Goal: Transaction & Acquisition: Purchase product/service

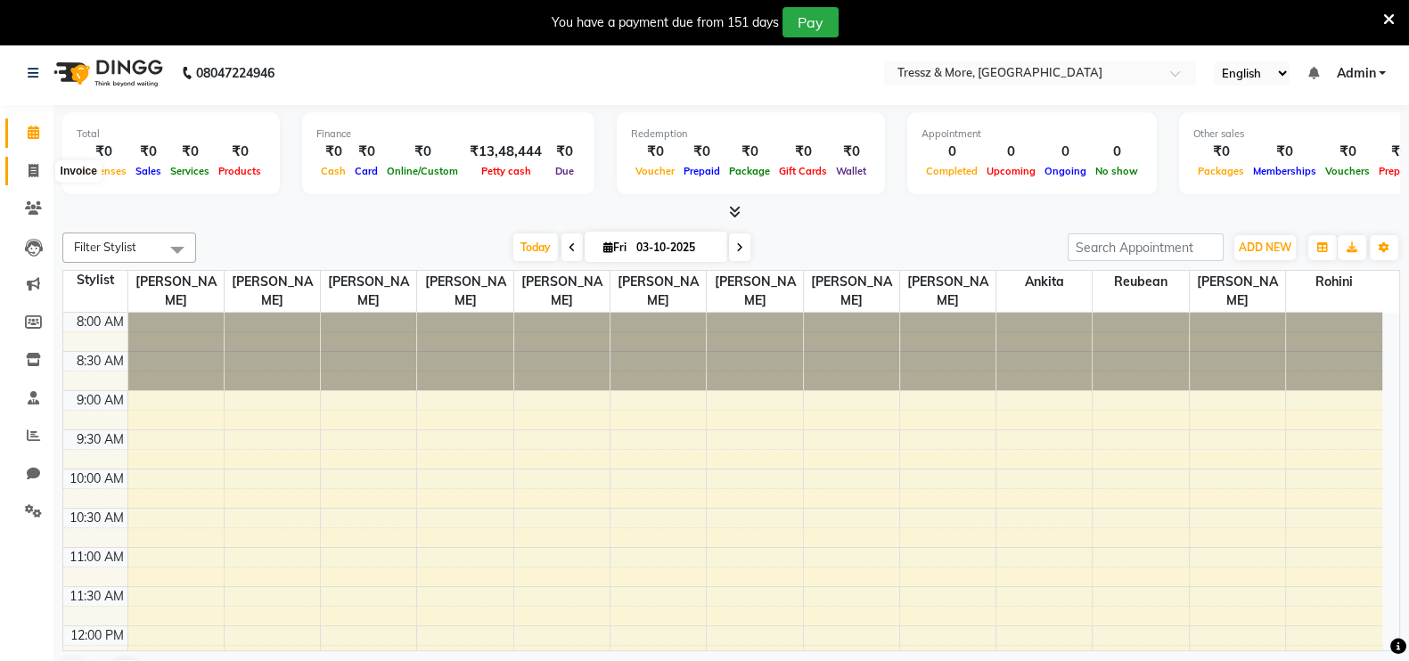
click at [34, 164] on icon at bounding box center [34, 170] width 10 height 13
select select "3037"
select select "service"
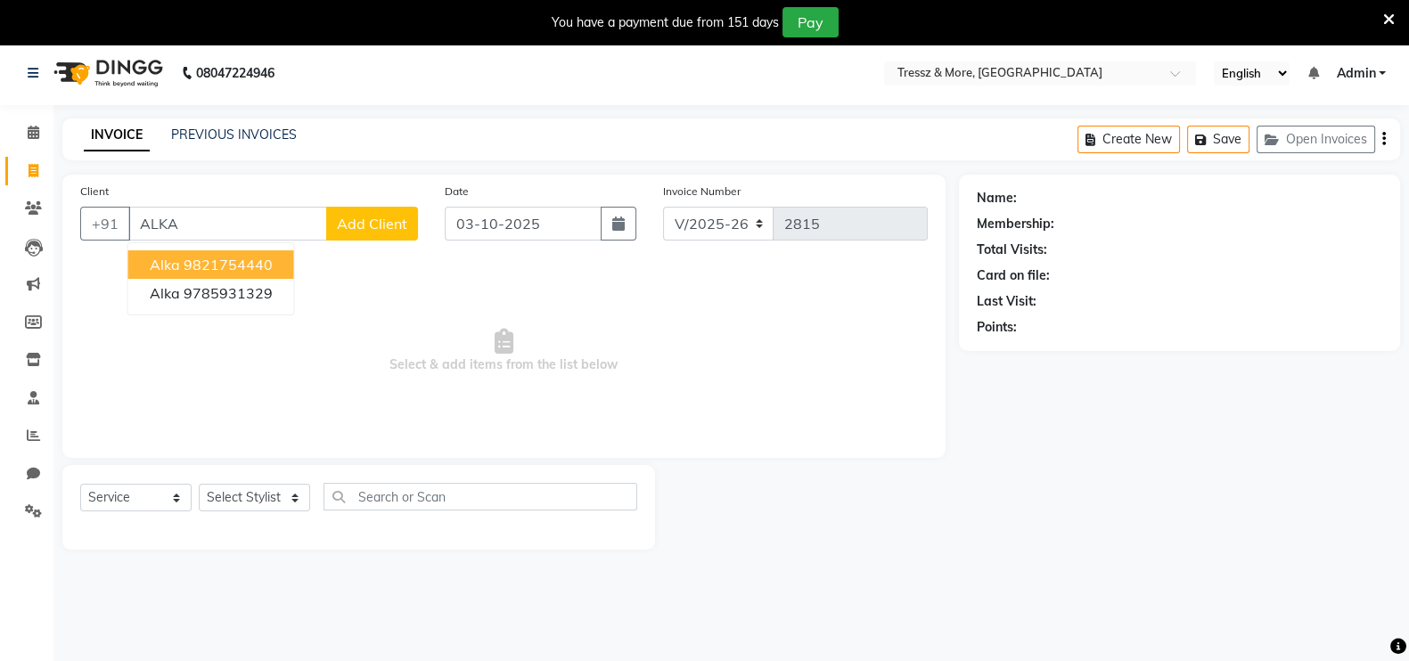
click at [242, 269] on ngb-highlight "9821754440" at bounding box center [228, 265] width 89 height 18
type input "9821754440"
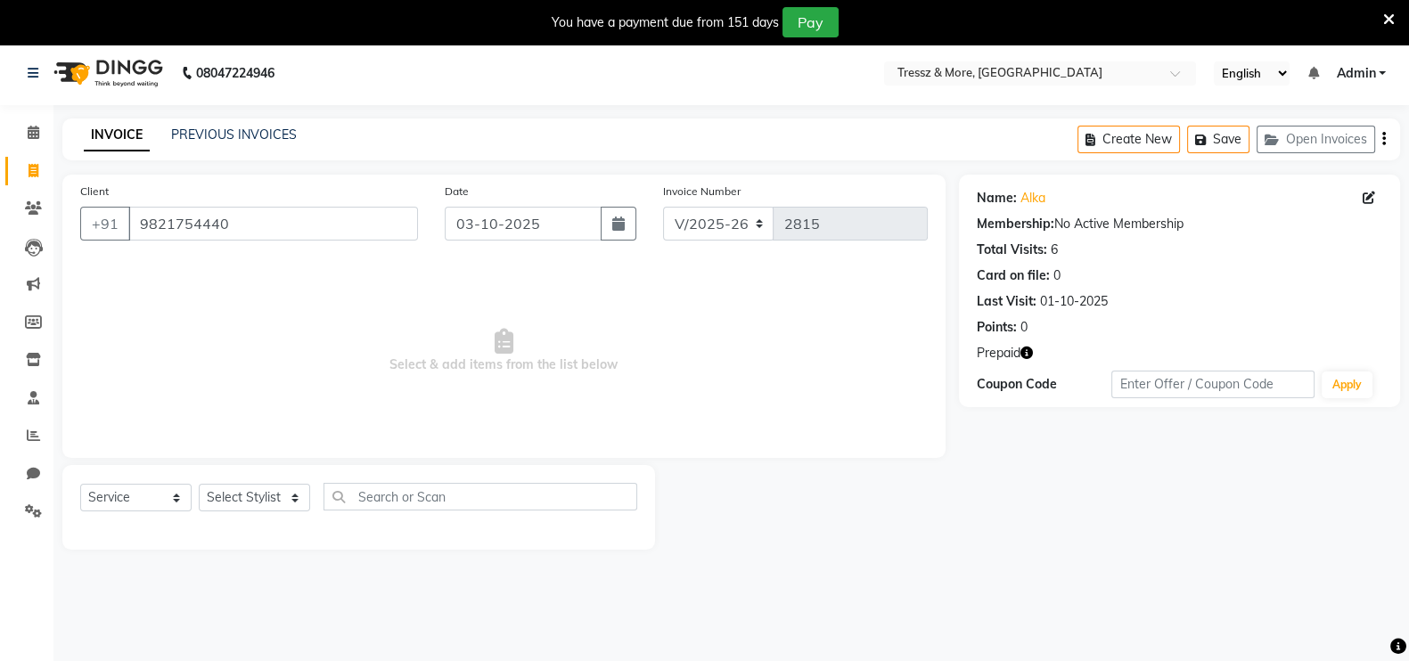
click at [1025, 349] on icon "button" at bounding box center [1026, 353] width 12 height 12
drag, startPoint x: 8, startPoint y: 510, endPoint x: 337, endPoint y: 445, distance: 335.2
click at [285, 463] on app-home "08047224946 Select Location × Tressz & More, Bhakti Park English ENGLISH Españo…" at bounding box center [704, 309] width 1409 height 536
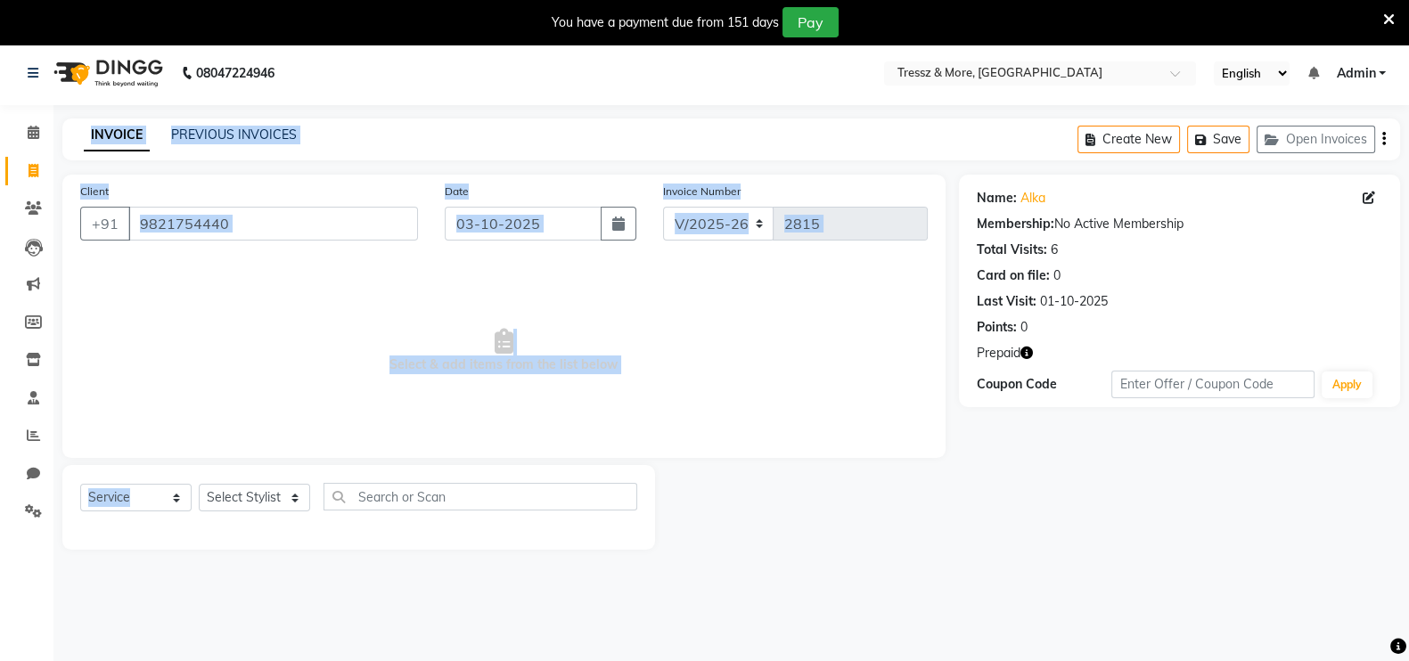
click at [128, 459] on div "Client [PHONE_NUMBER] Date [DATE] Invoice Number V/2025 V/[PHONE_NUMBER] Select…" at bounding box center [504, 362] width 910 height 375
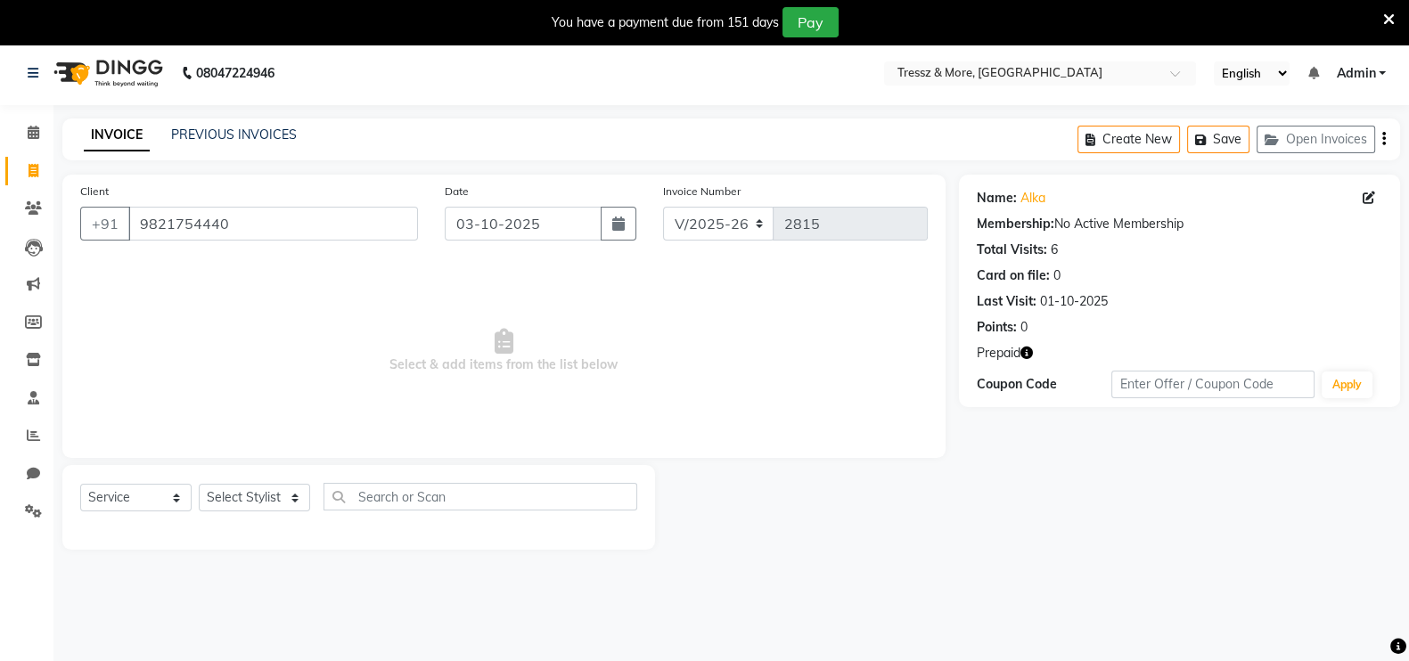
click at [276, 472] on div "Select Service Product Membership Package Voucher Prepaid Gift Card Select Styl…" at bounding box center [358, 507] width 593 height 85
click at [276, 492] on select "Select Stylist [PERSON_NAME] Anas [PERSON_NAME] [PERSON_NAME] [PERSON_NAME] [PE…" at bounding box center [254, 498] width 111 height 28
select select "72133"
click at [199, 485] on select "Select Stylist [PERSON_NAME] Anas [PERSON_NAME] [PERSON_NAME] [PERSON_NAME] [PE…" at bounding box center [254, 498] width 111 height 28
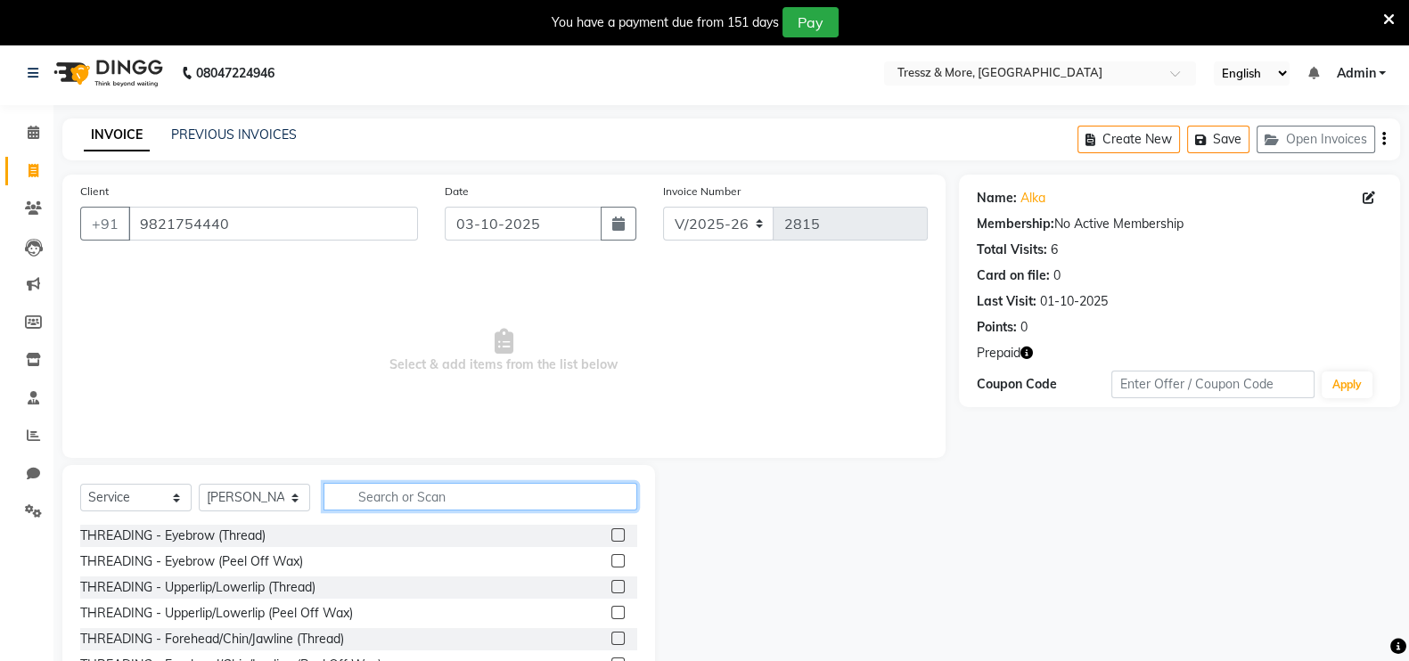
click at [472, 501] on input "text" at bounding box center [480, 497] width 314 height 28
type input "PEDI"
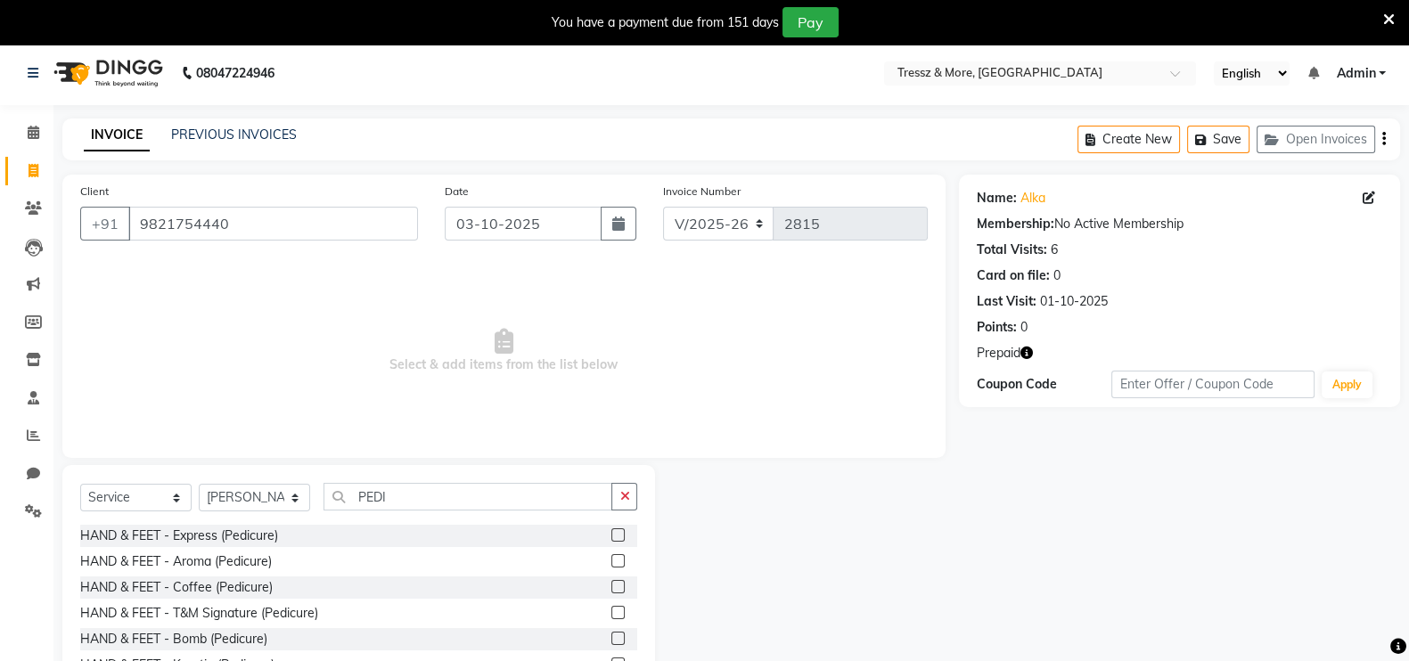
click at [611, 557] on label at bounding box center [617, 560] width 13 height 13
click at [611, 557] on input "checkbox" at bounding box center [617, 562] width 12 height 12
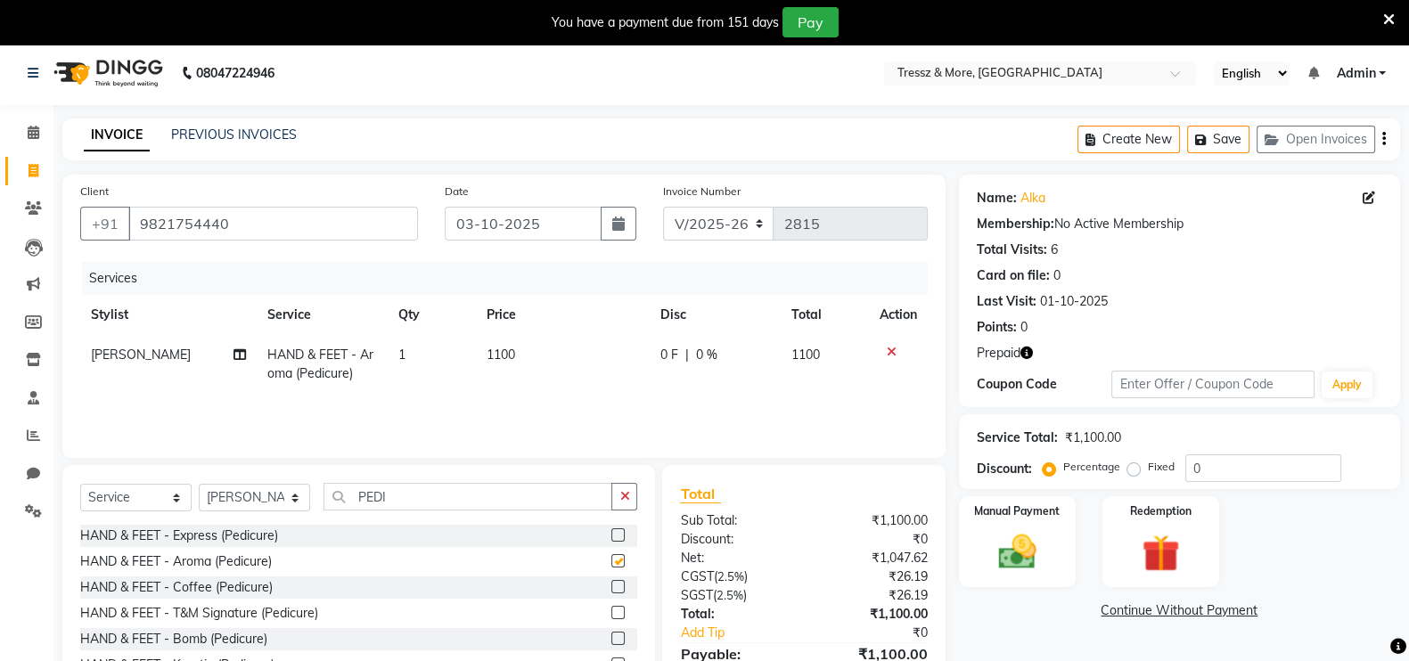
checkbox input "false"
click at [534, 406] on div "Services Stylist Service Qty Price Disc Total Action [PERSON_NAME] HAND & FEET …" at bounding box center [503, 351] width 847 height 178
click at [526, 376] on td "1100" at bounding box center [563, 364] width 174 height 59
select select "72133"
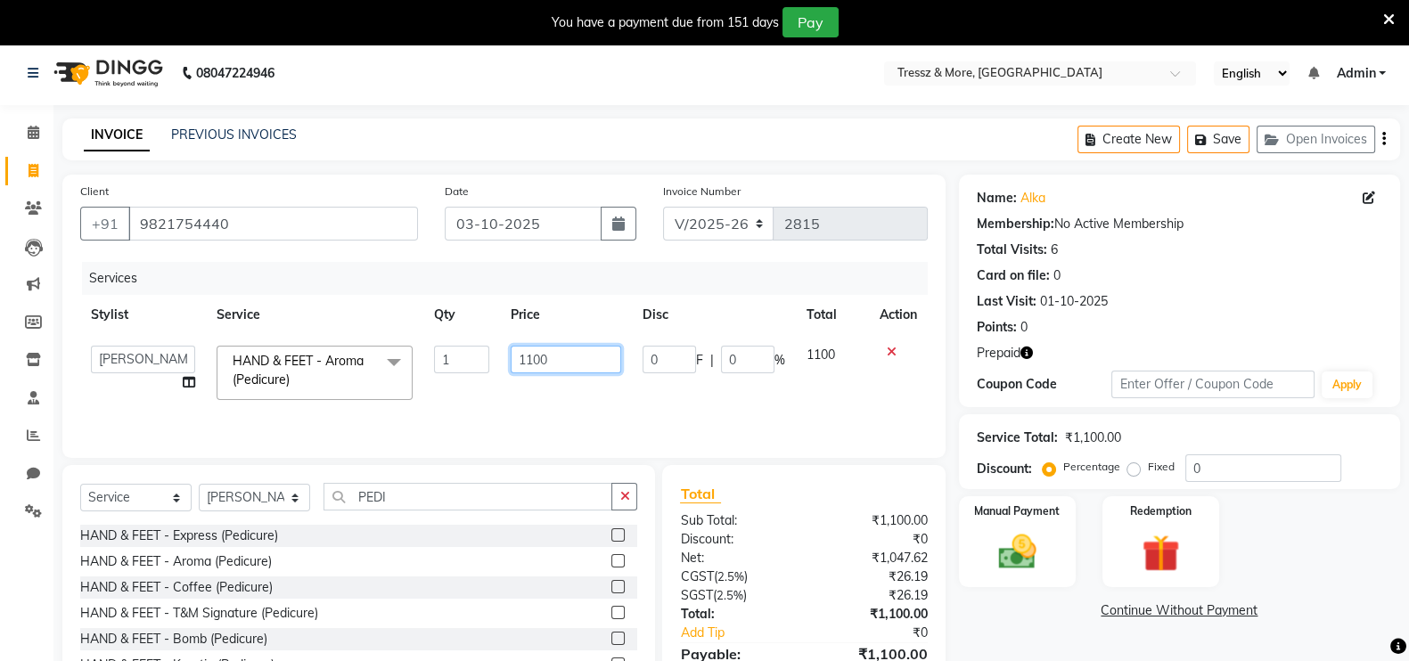
click at [533, 352] on input "1100" at bounding box center [566, 360] width 111 height 28
type input "2000"
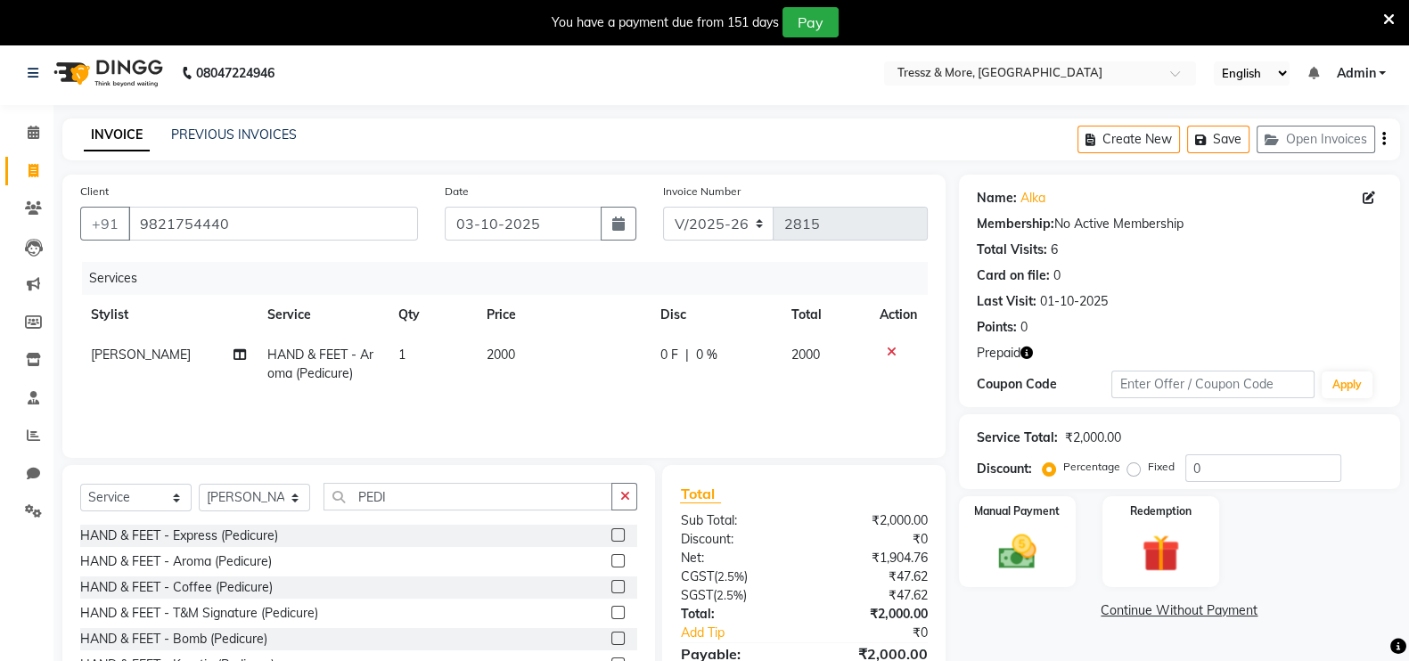
click at [561, 410] on div "Services Stylist Service Qty Price Disc Total Action [PERSON_NAME] HAND & FEET …" at bounding box center [503, 351] width 847 height 178
click at [1176, 519] on div "Redemption" at bounding box center [1161, 542] width 122 height 94
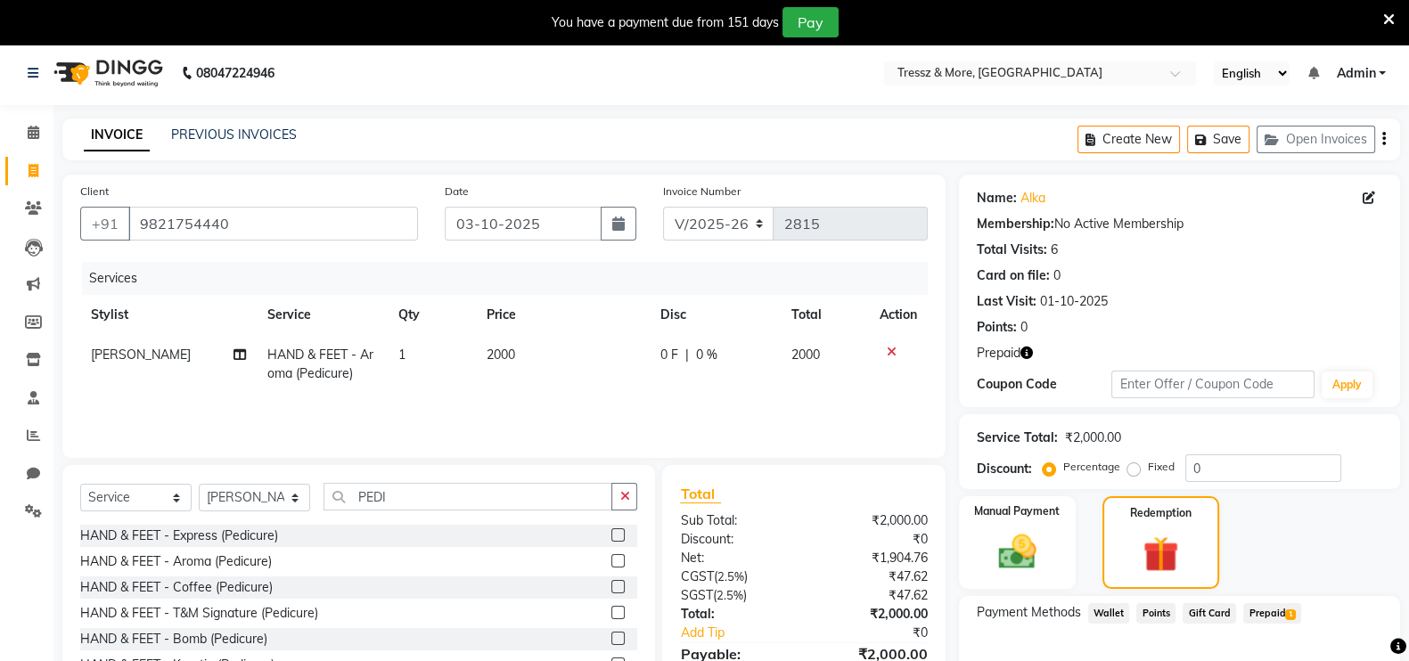
click at [1257, 619] on span "Prepaid 1" at bounding box center [1272, 613] width 58 height 20
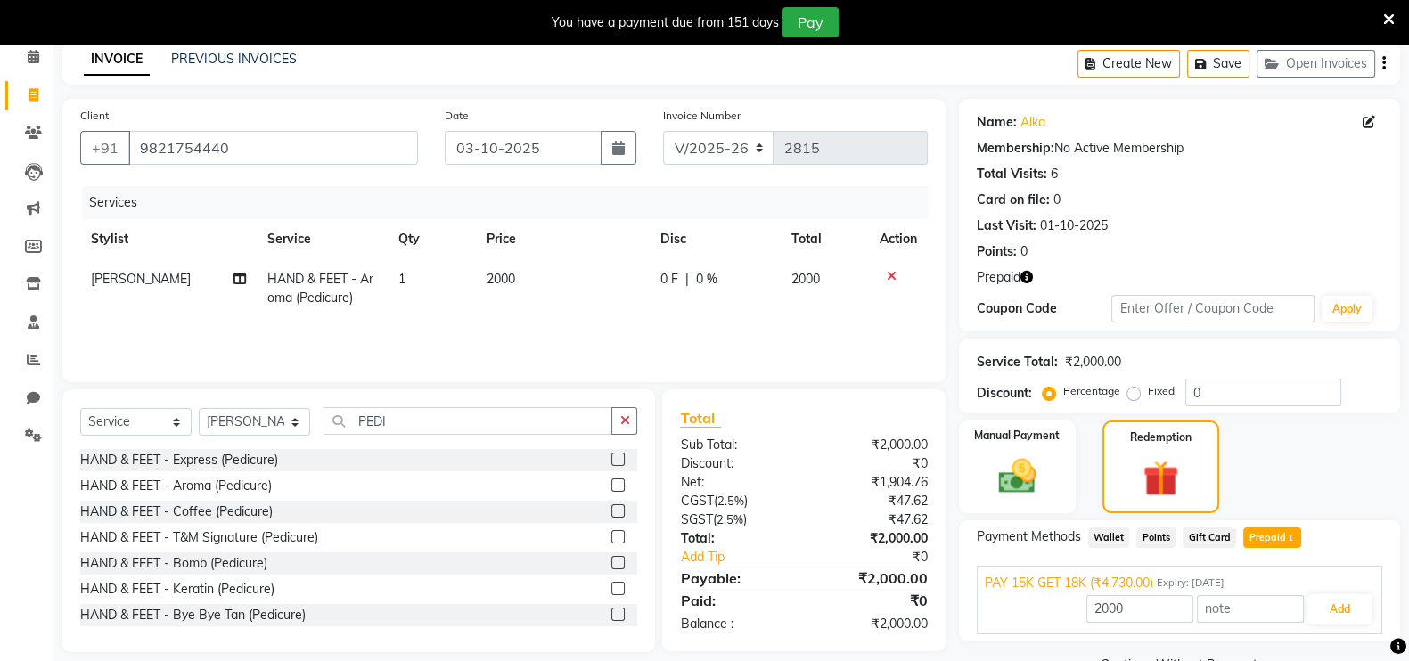
scroll to position [122, 0]
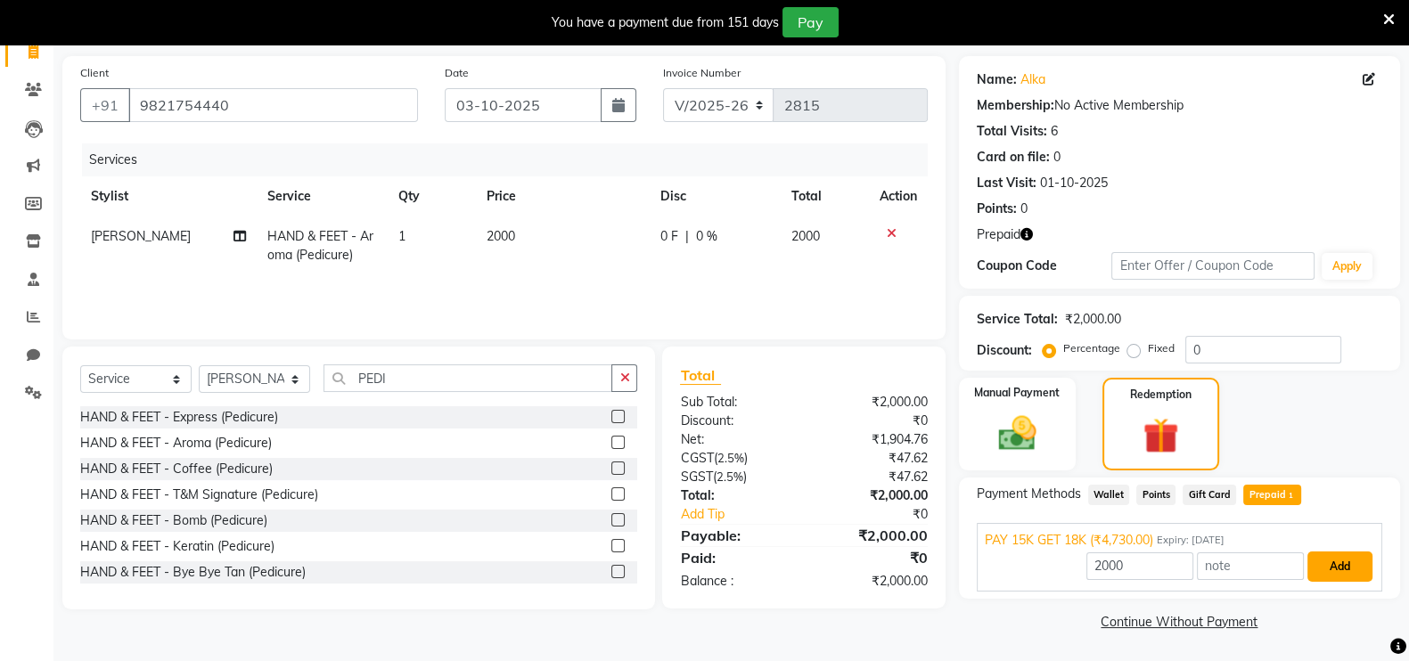
click at [1335, 568] on button "Add" at bounding box center [1339, 567] width 65 height 30
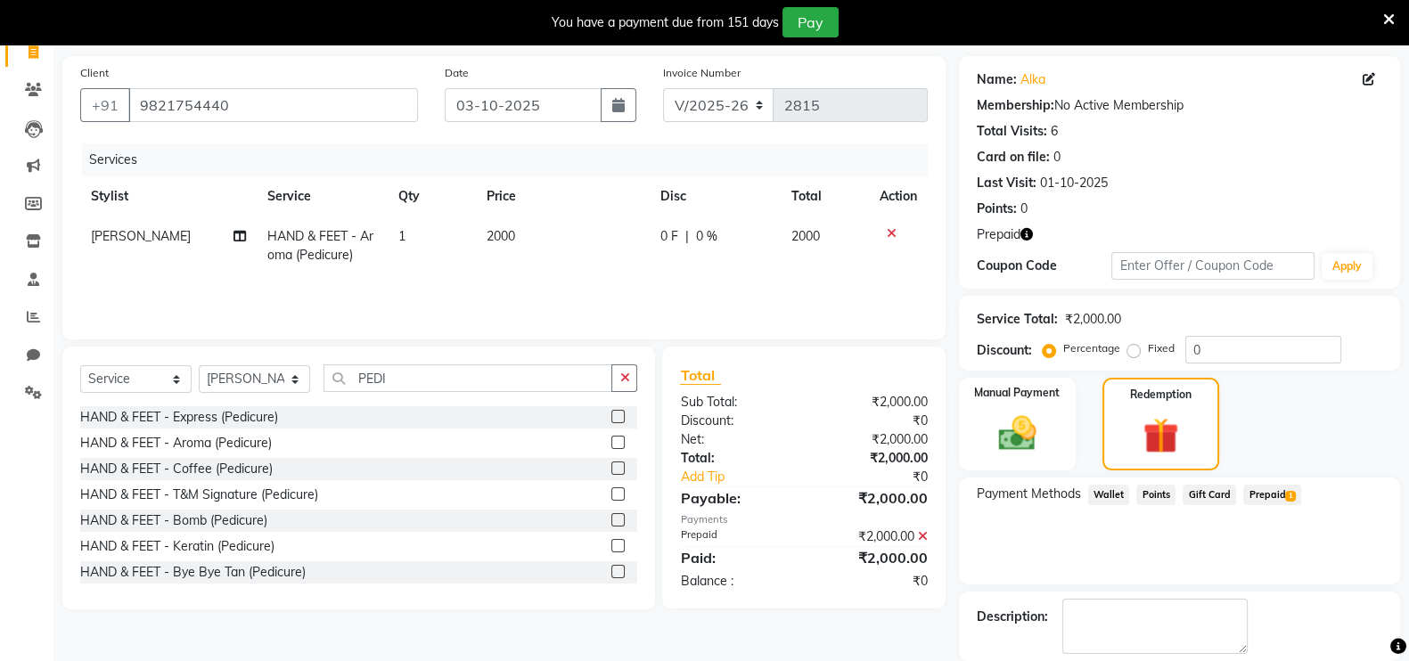
scroll to position [209, 0]
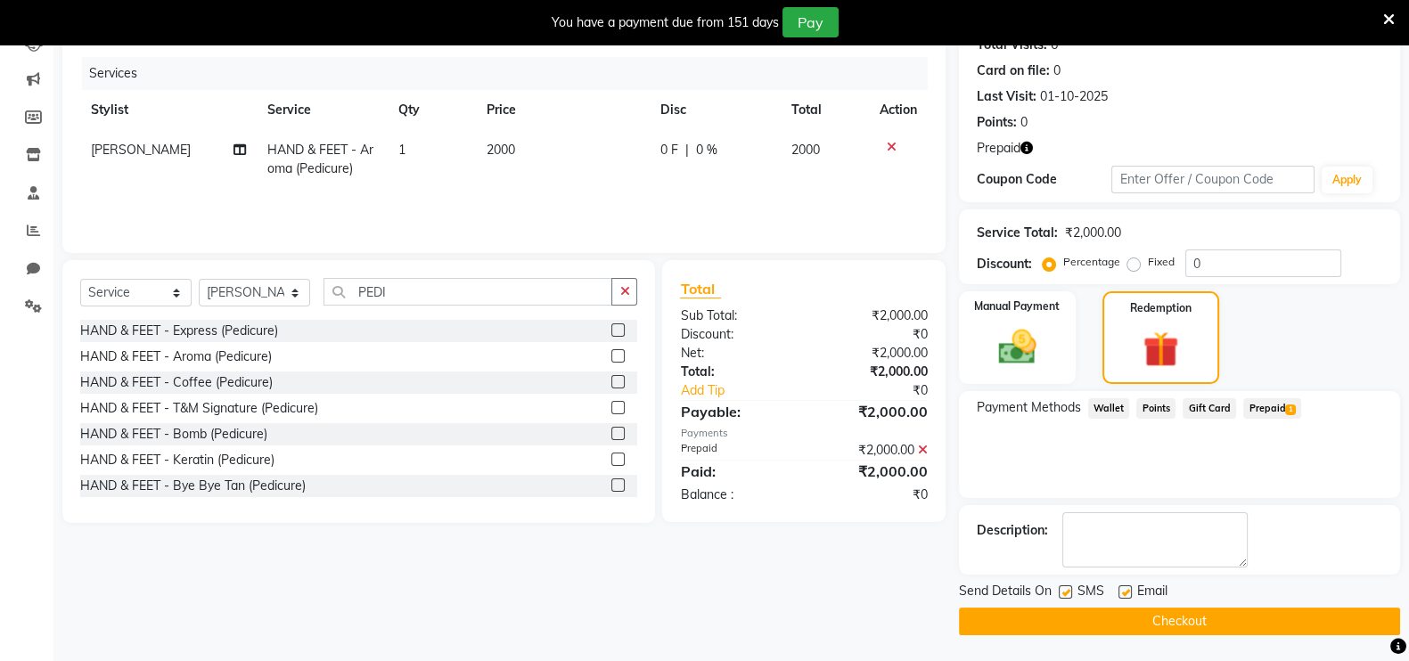
click at [1060, 588] on label at bounding box center [1065, 591] width 13 height 13
click at [1060, 588] on input "checkbox" at bounding box center [1065, 593] width 12 height 12
checkbox input "false"
click at [1127, 590] on label at bounding box center [1124, 591] width 13 height 13
click at [1127, 590] on input "checkbox" at bounding box center [1124, 593] width 12 height 12
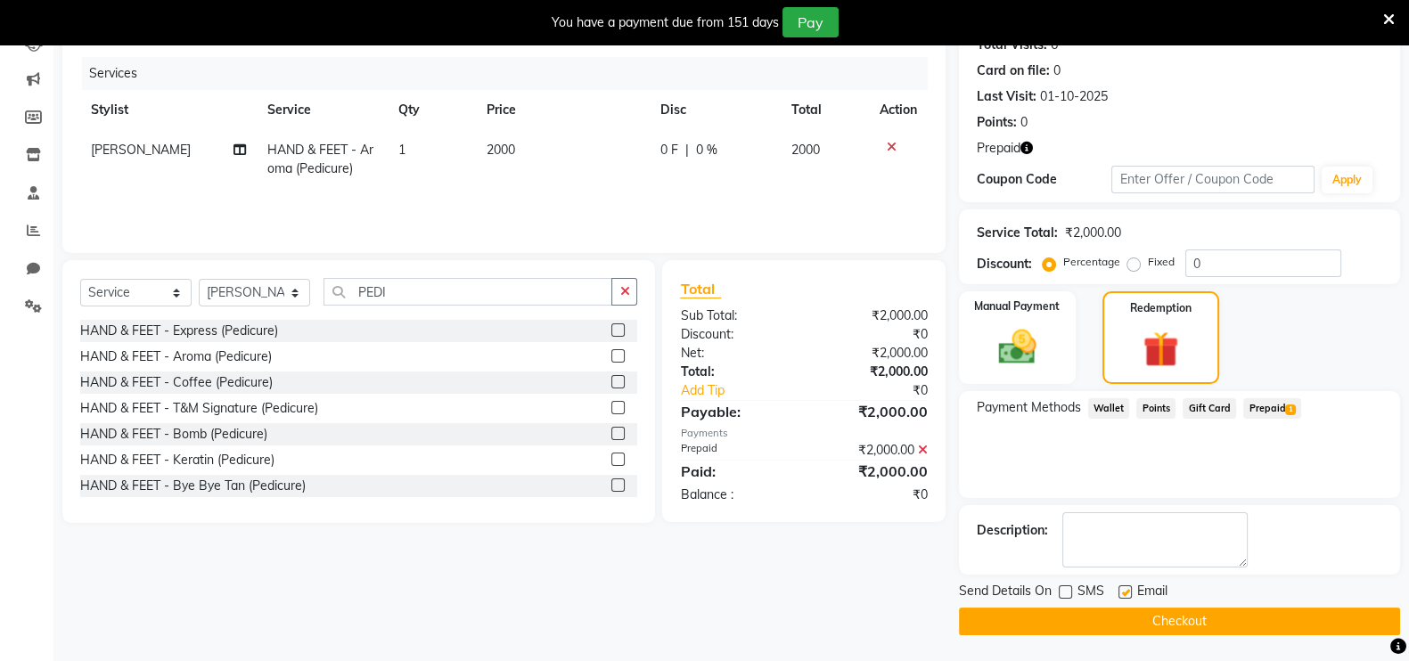
checkbox input "false"
click at [1125, 610] on button "Checkout" at bounding box center [1179, 622] width 441 height 28
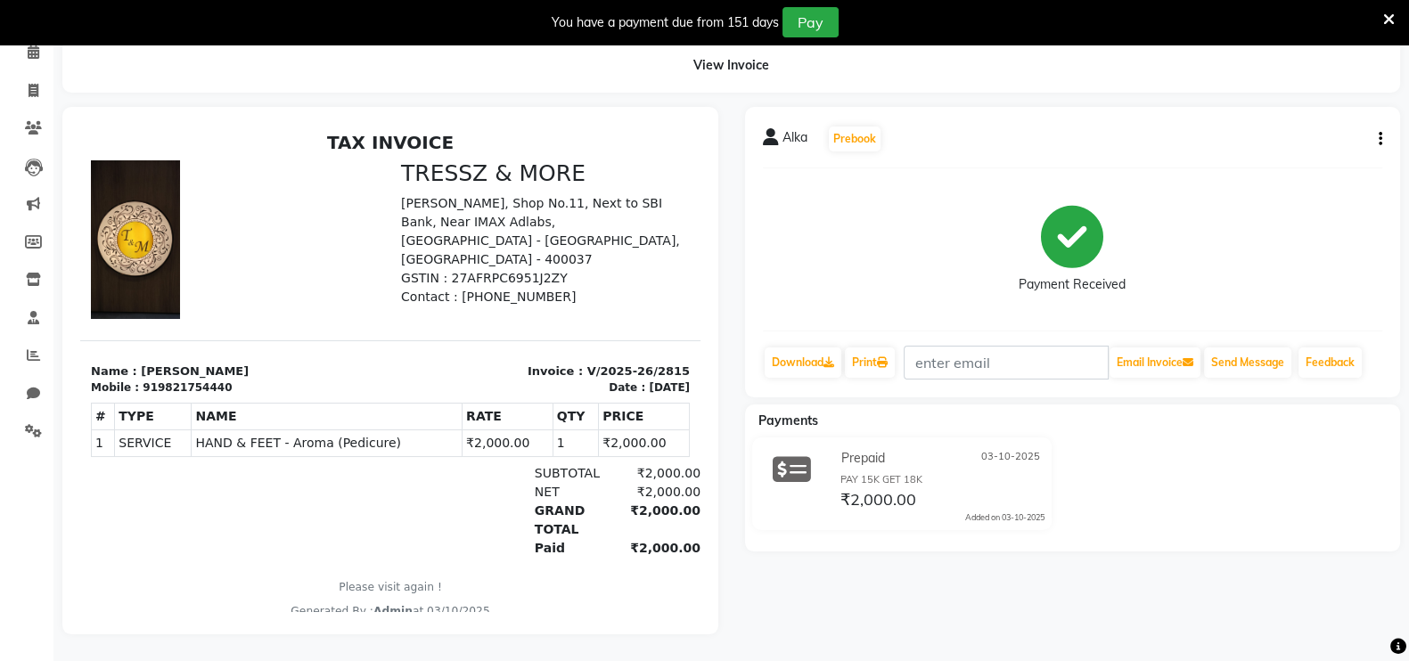
click at [1388, 22] on icon at bounding box center [1389, 20] width 12 height 16
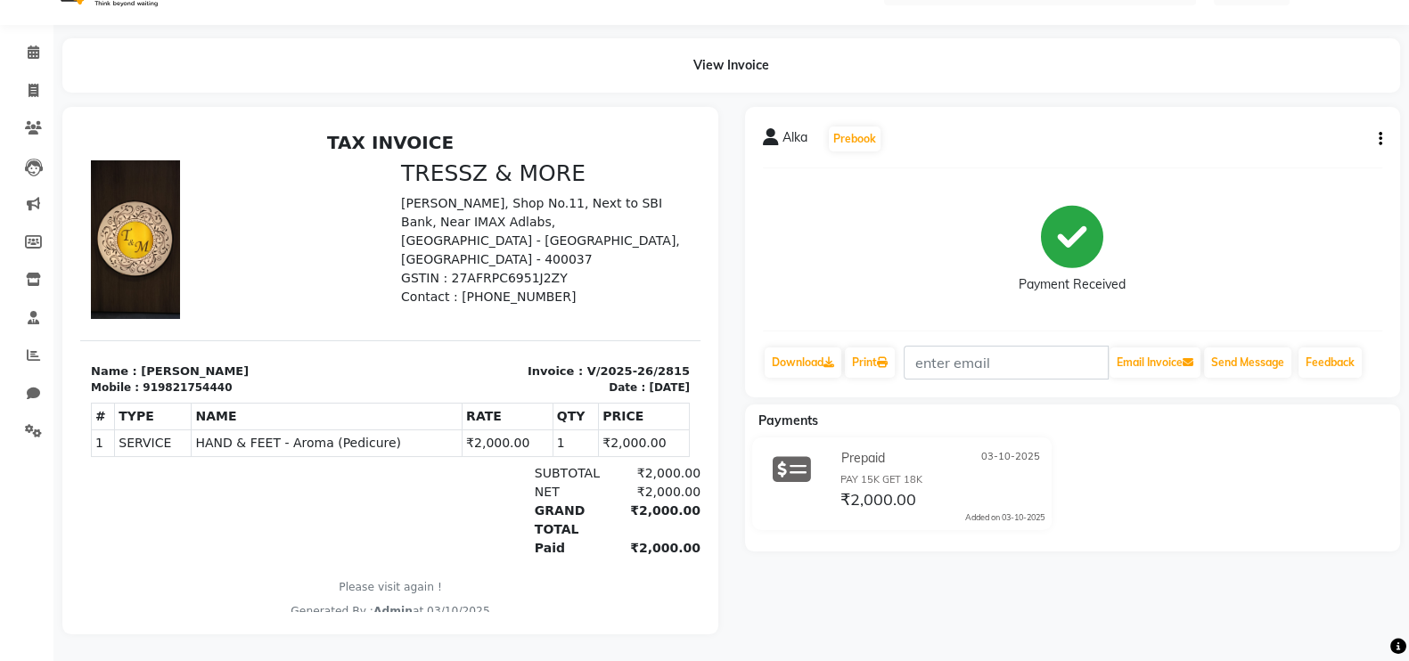
scroll to position [55, 0]
click at [31, 45] on icon at bounding box center [34, 51] width 12 height 13
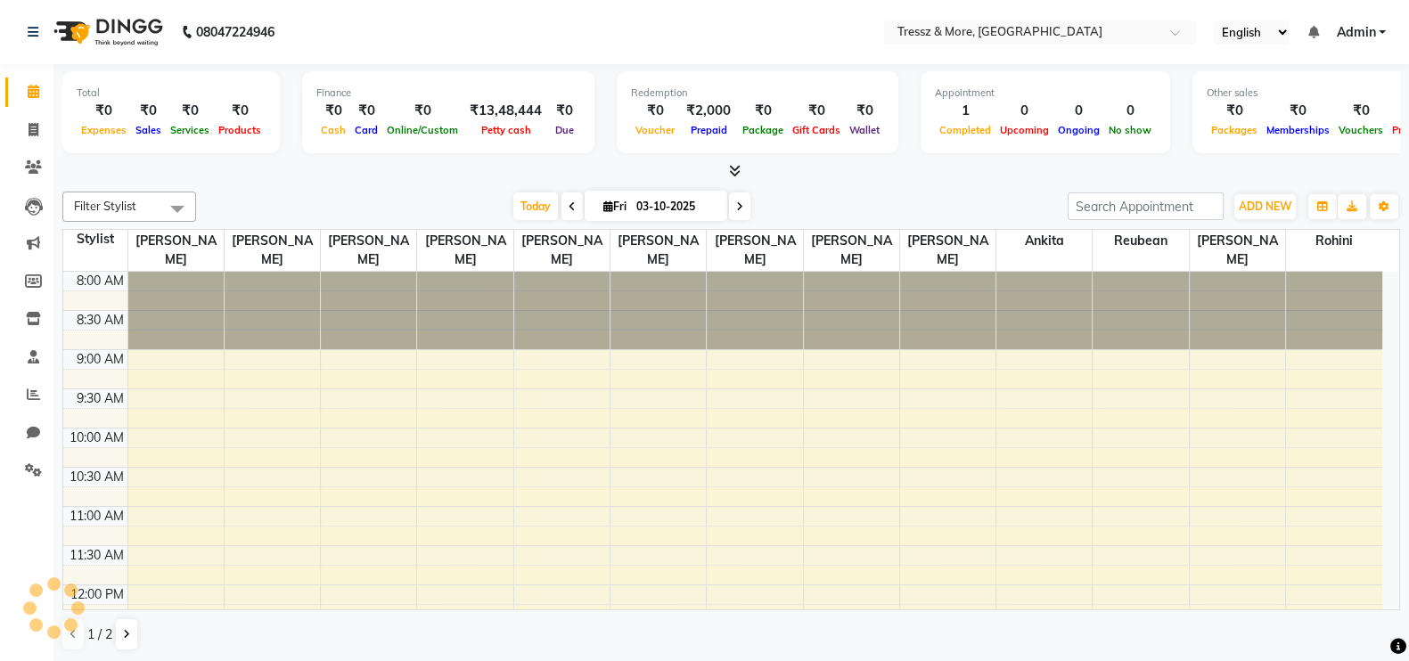
scroll to position [468, 0]
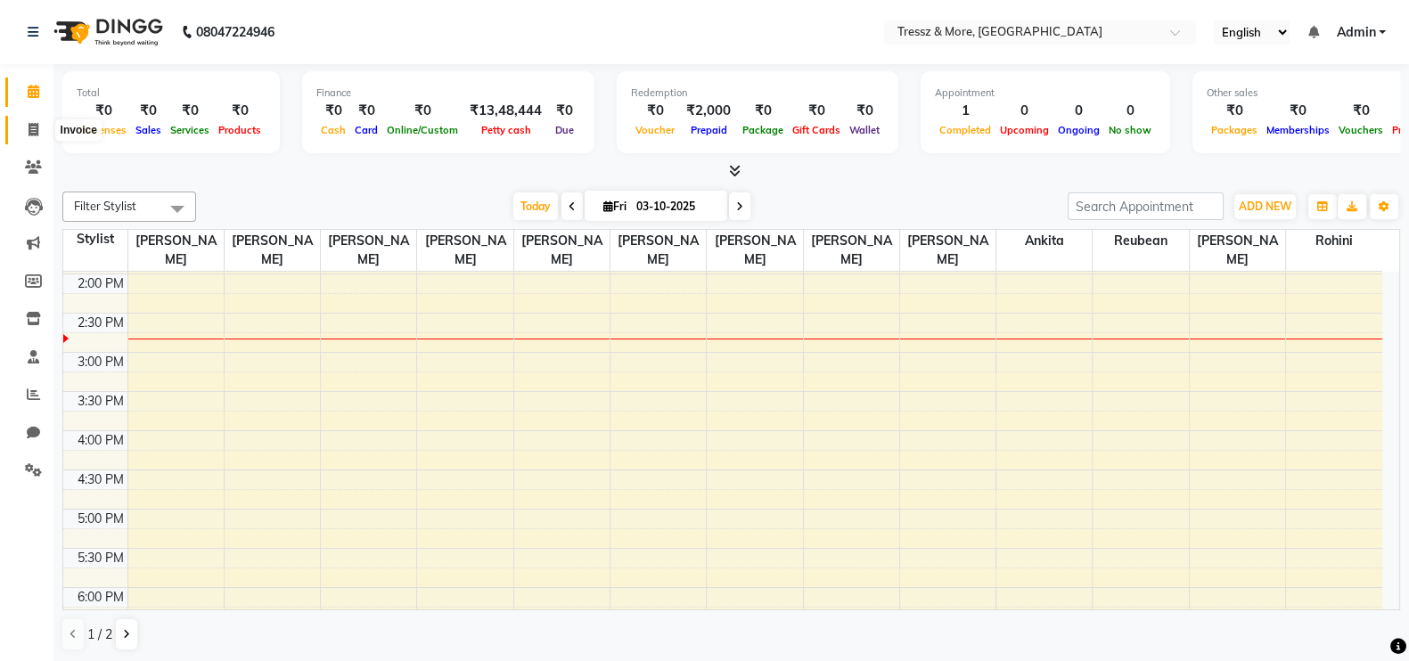
click at [24, 127] on span at bounding box center [33, 130] width 31 height 20
select select "3037"
select select "service"
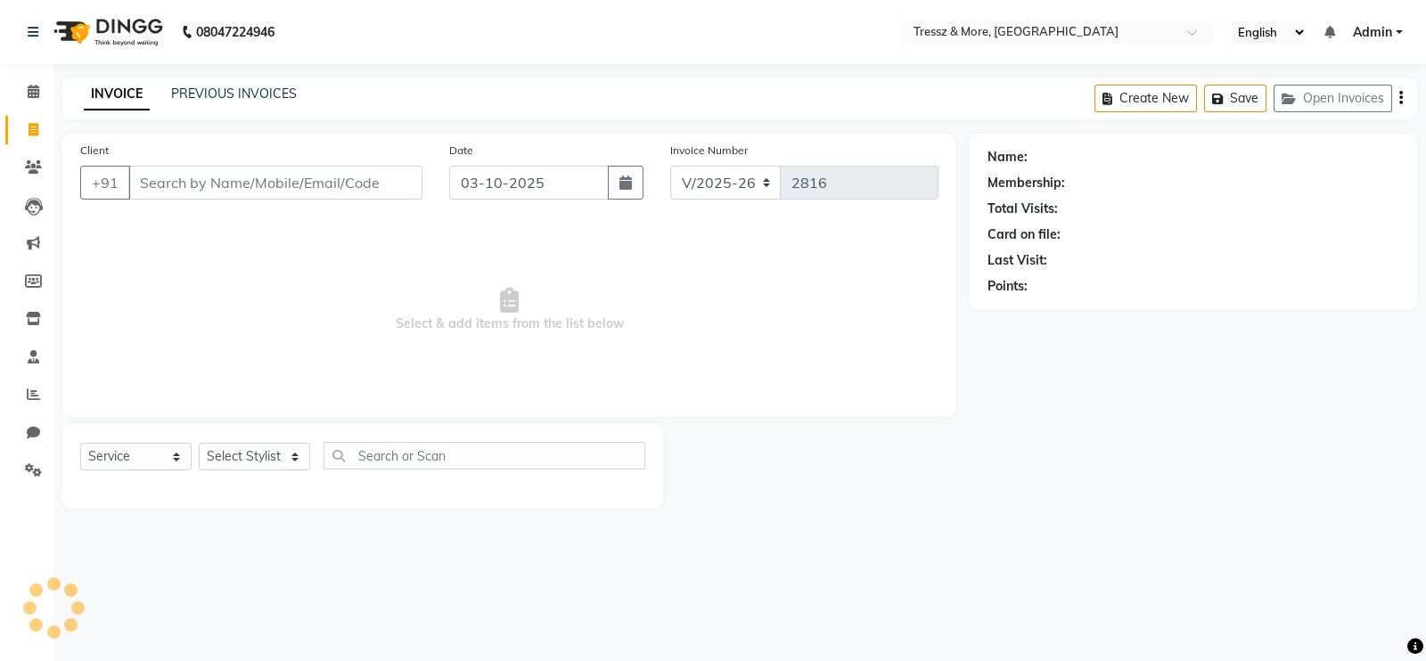
click at [31, 151] on li "Clients" at bounding box center [26, 168] width 53 height 38
click at [31, 104] on link "Calendar" at bounding box center [26, 92] width 43 height 29
